Goal: Information Seeking & Learning: Learn about a topic

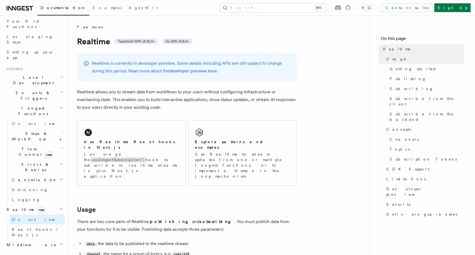
scroll to position [78, 0]
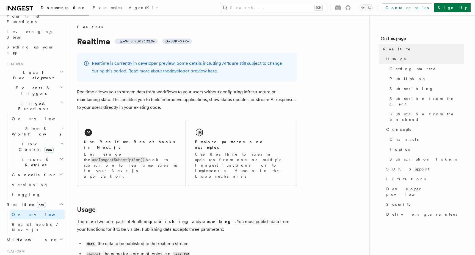
click at [28, 235] on h2 "Middleware" at bounding box center [34, 240] width 60 height 10
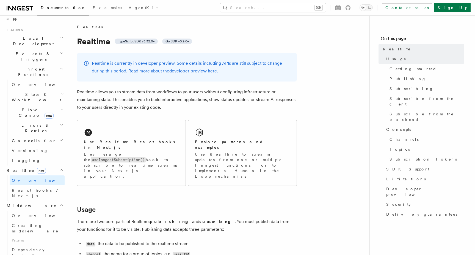
scroll to position [114, 0]
click at [31, 186] on span "React hooks / Next.js" at bounding box center [36, 191] width 49 height 10
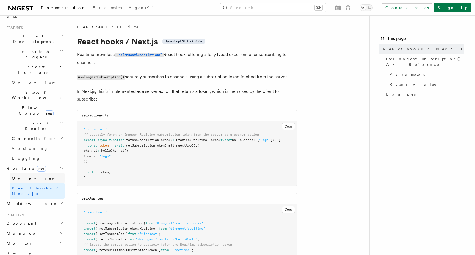
click at [31, 173] on link "Overview" at bounding box center [37, 178] width 55 height 10
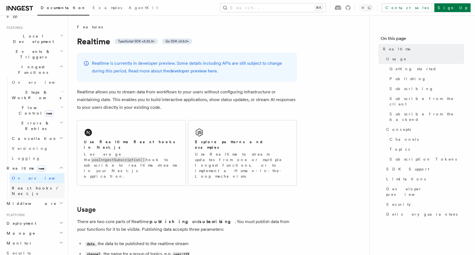
click at [36, 186] on span "React hooks / Next.js" at bounding box center [36, 191] width 49 height 10
click at [195, 71] on link "developer preview here" at bounding box center [193, 70] width 48 height 5
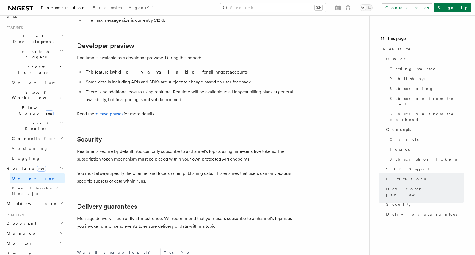
scroll to position [1807, 0]
